Goal: Check status: Check status

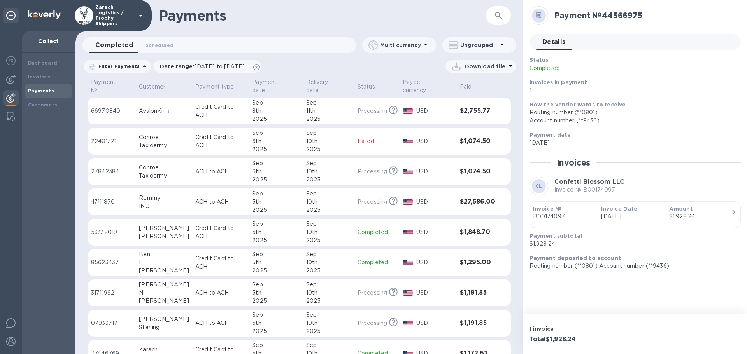
click at [105, 228] on p "53332019" at bounding box center [112, 232] width 42 height 8
click at [100, 259] on p "85623437" at bounding box center [112, 263] width 42 height 8
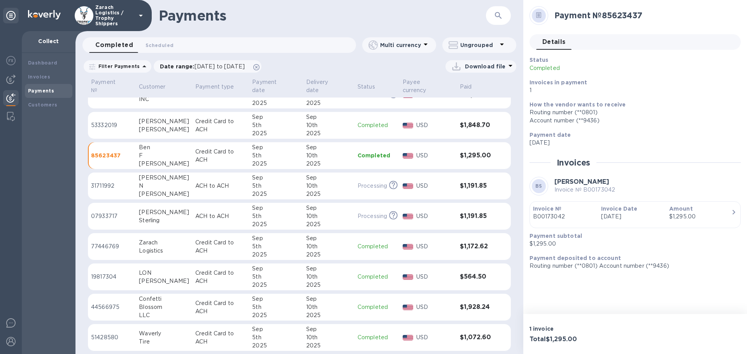
scroll to position [117, 0]
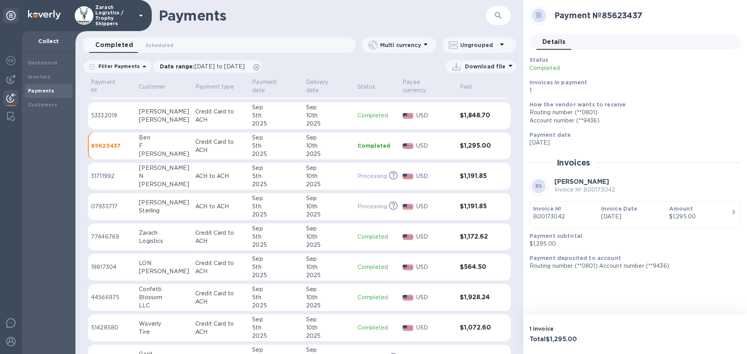
click at [107, 263] on p "19817304" at bounding box center [112, 267] width 42 height 8
click at [109, 294] on p "44566975" at bounding box center [112, 298] width 42 height 8
click at [114, 233] on p "77446769" at bounding box center [112, 237] width 42 height 8
click at [113, 324] on p "51428580" at bounding box center [112, 328] width 42 height 8
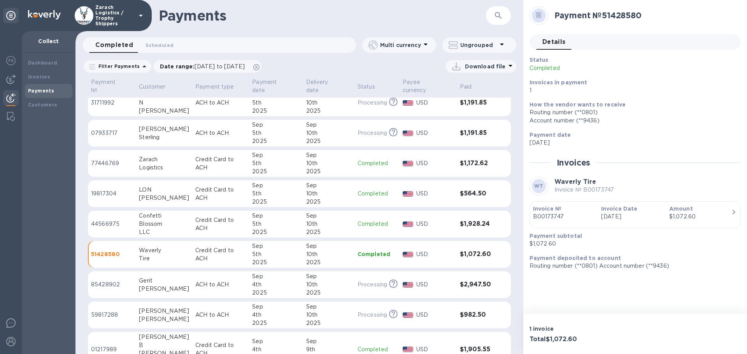
scroll to position [194, 0]
